Goal: Browse casually

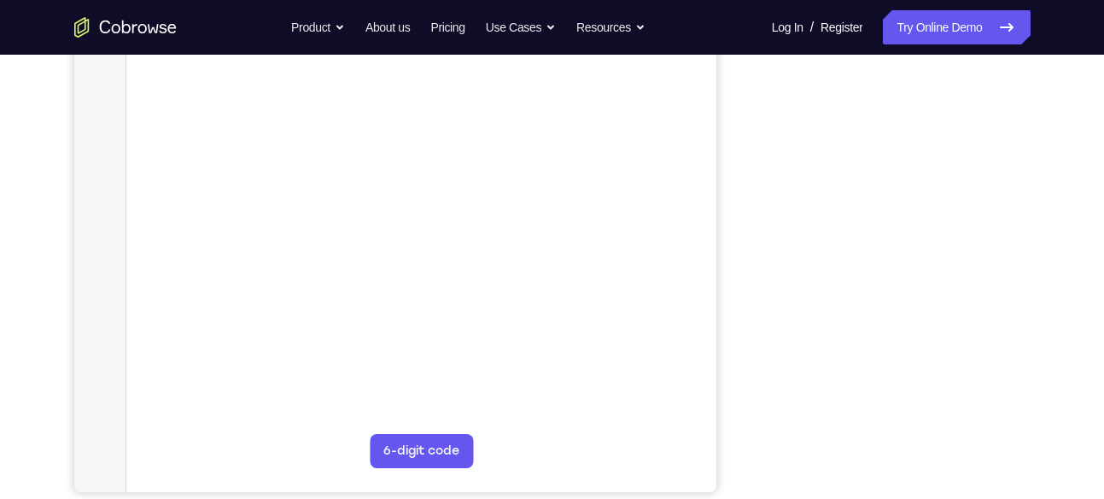
scroll to position [301, 0]
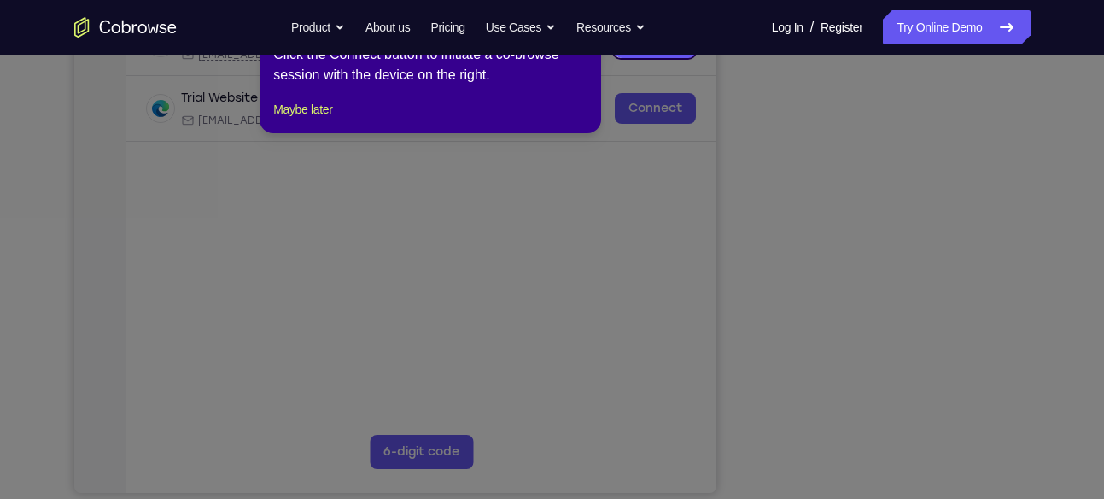
click at [906, 462] on icon at bounding box center [558, 249] width 1117 height 499
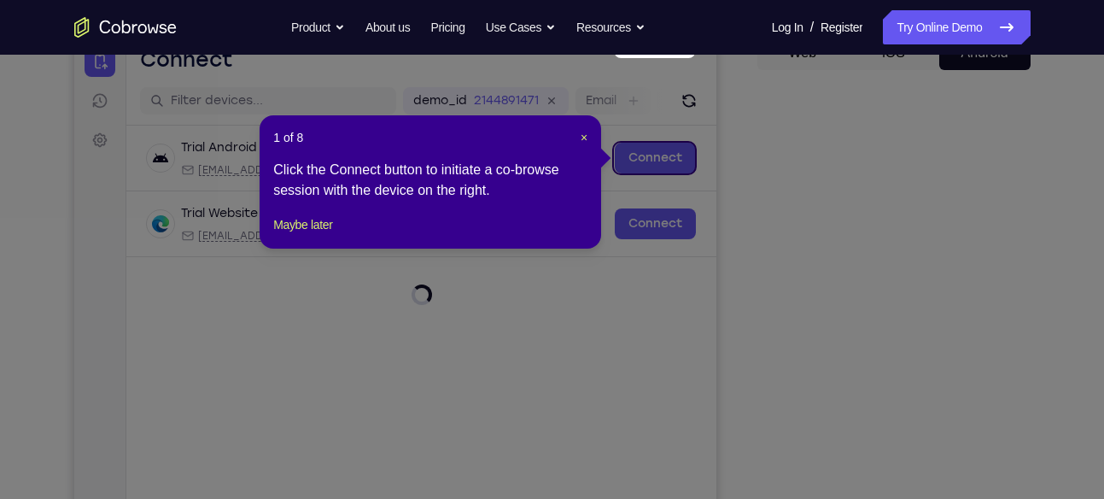
scroll to position [184, 0]
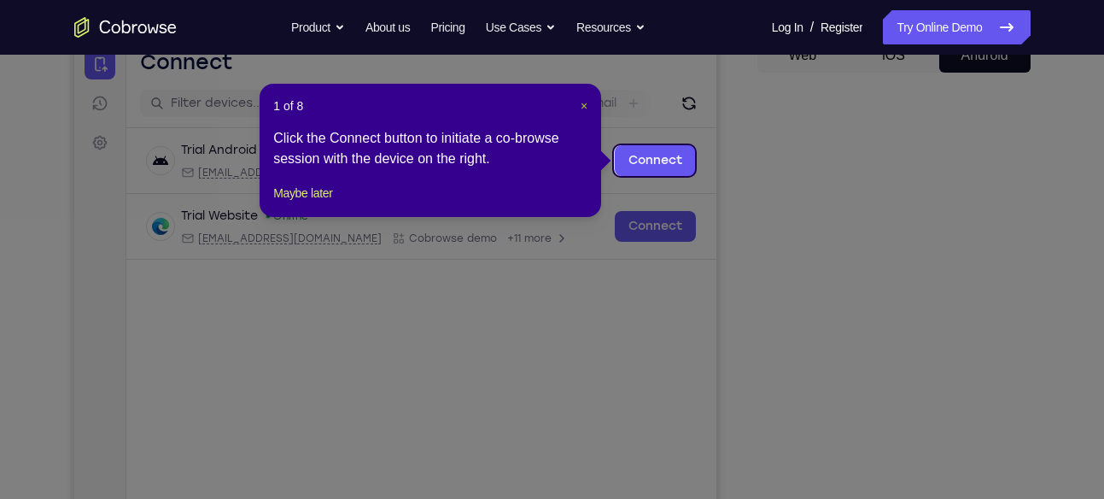
click at [585, 102] on span "×" at bounding box center [583, 106] width 7 height 14
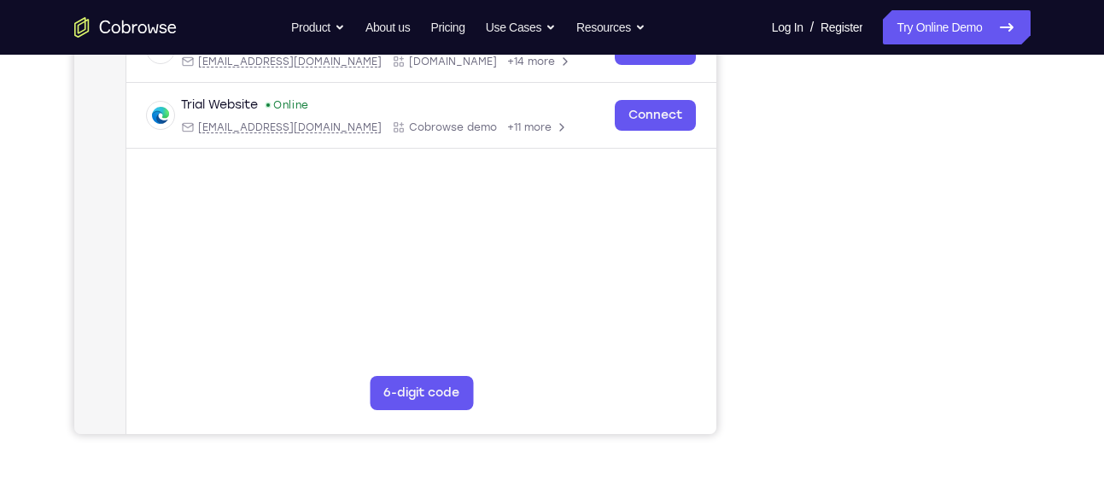
scroll to position [361, 0]
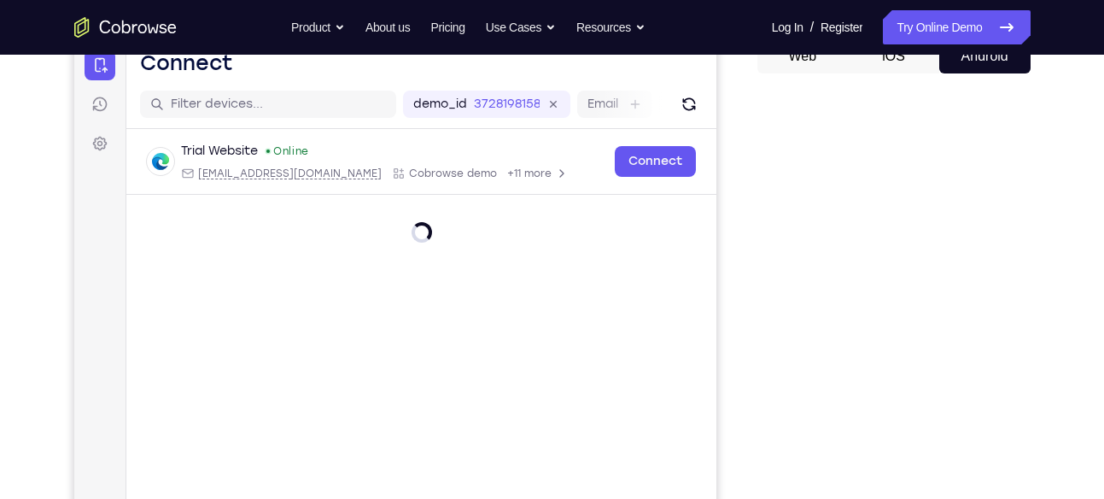
scroll to position [184, 0]
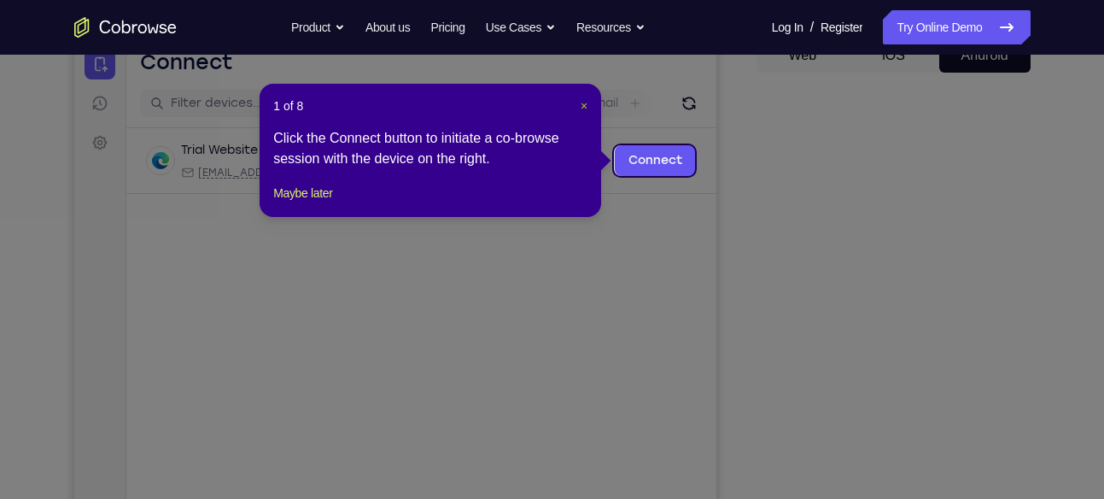
click at [581, 103] on span "×" at bounding box center [583, 106] width 7 height 14
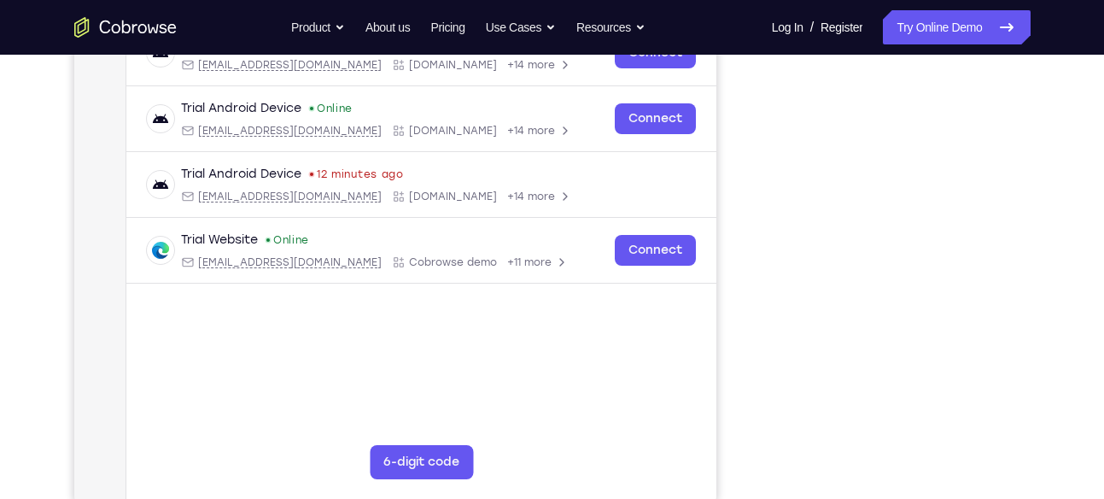
scroll to position [292, 0]
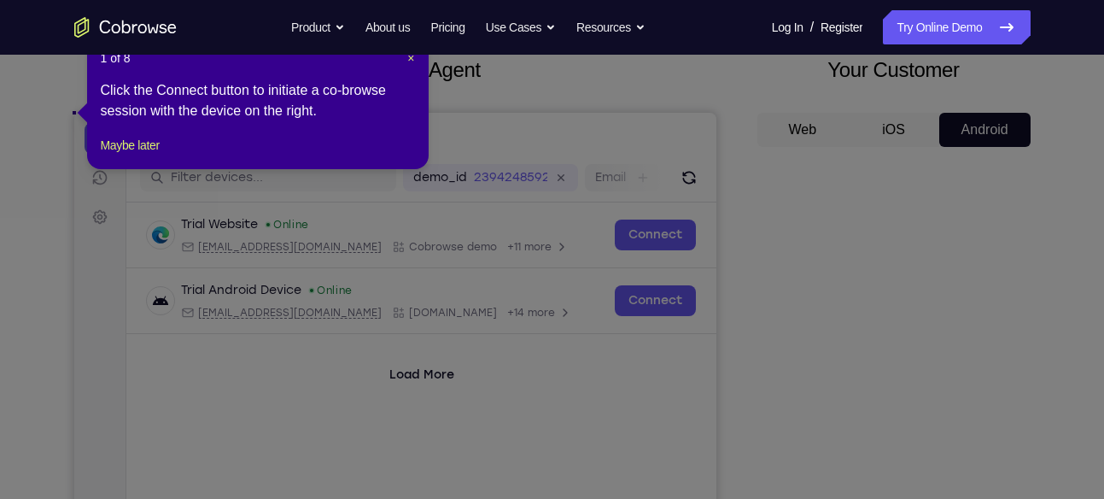
scroll to position [108, 0]
click at [411, 56] on span "×" at bounding box center [410, 59] width 7 height 14
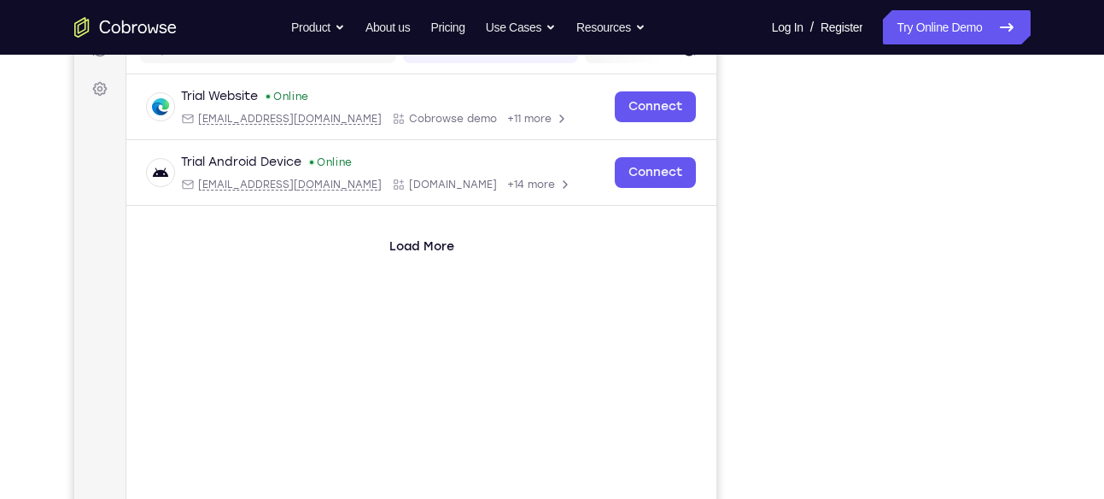
scroll to position [230, 0]
